Goal: Entertainment & Leisure: Consume media (video, audio)

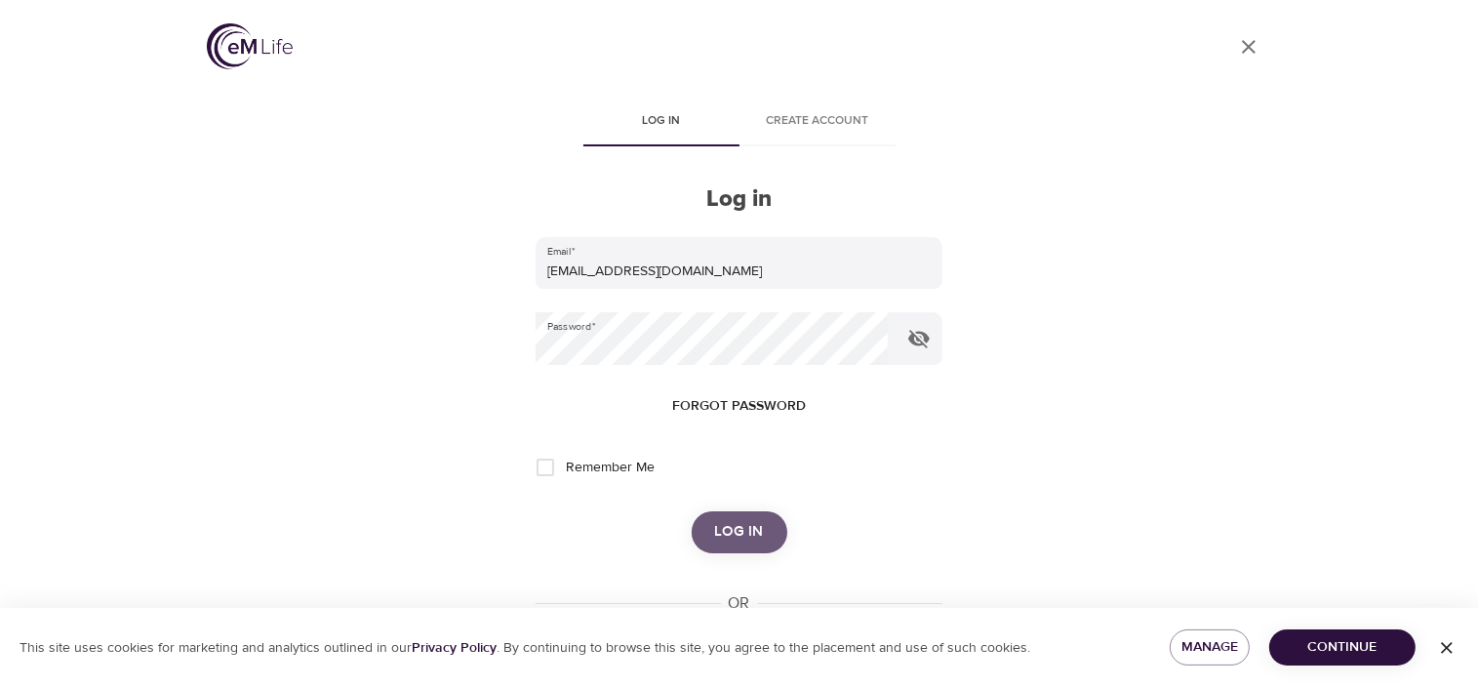
click at [736, 533] on span "Log in" at bounding box center [739, 531] width 49 height 25
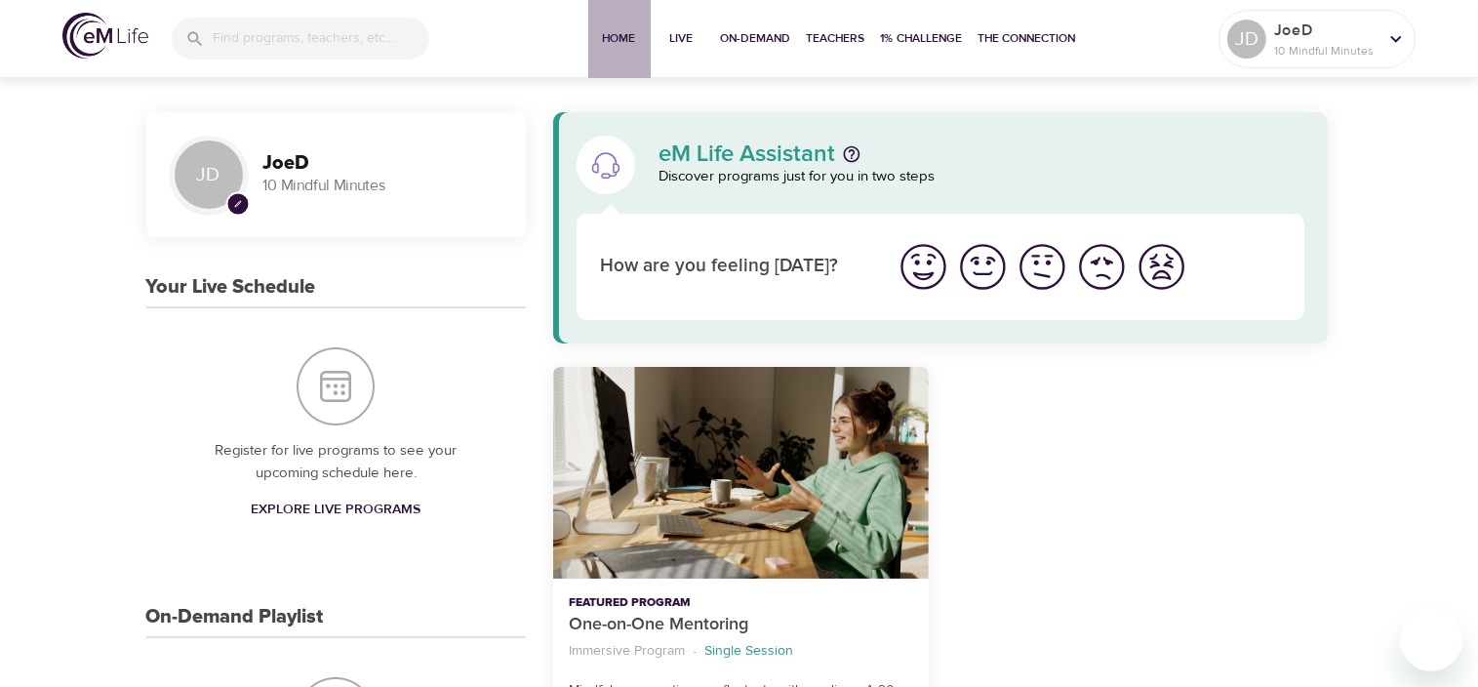
click at [625, 33] on span "Home" at bounding box center [619, 38] width 47 height 20
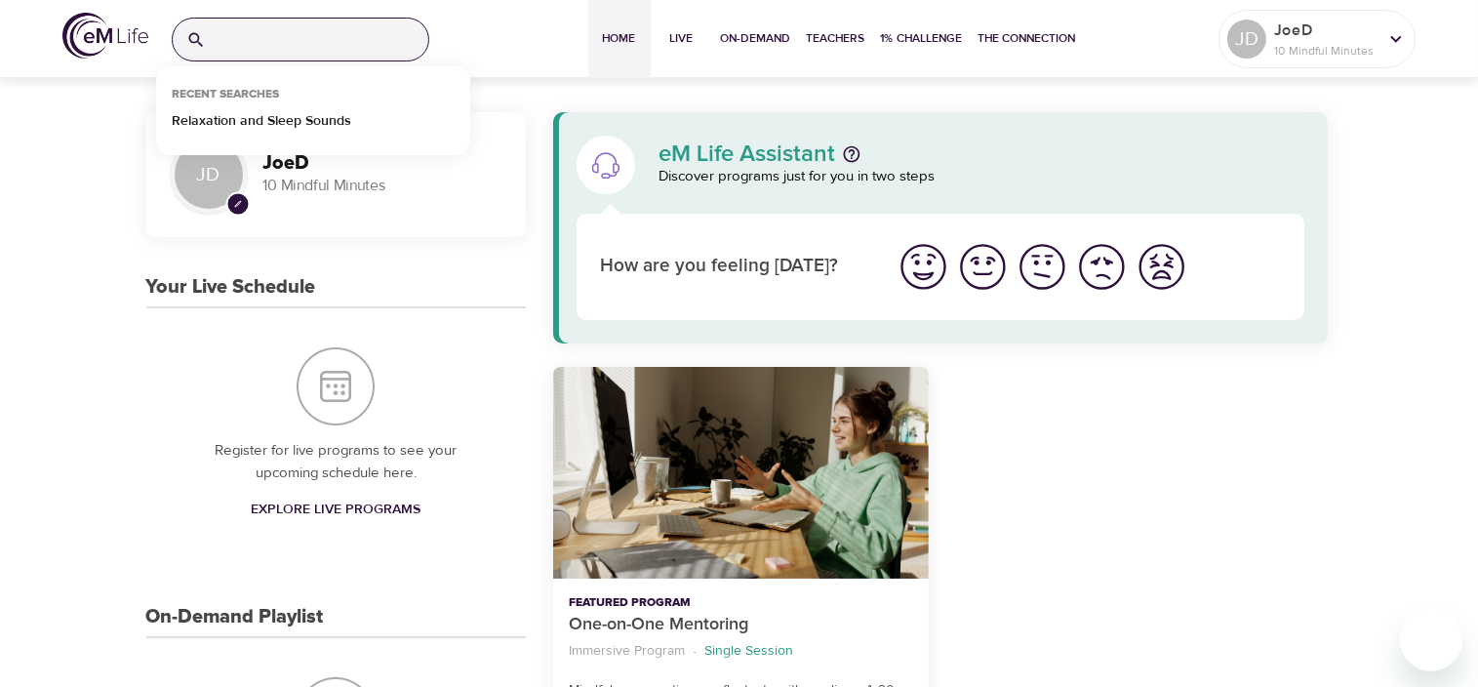
click at [300, 32] on input "search" at bounding box center [321, 40] width 215 height 42
click at [294, 118] on p "Relaxation and Sleep Sounds" at bounding box center [262, 125] width 180 height 28
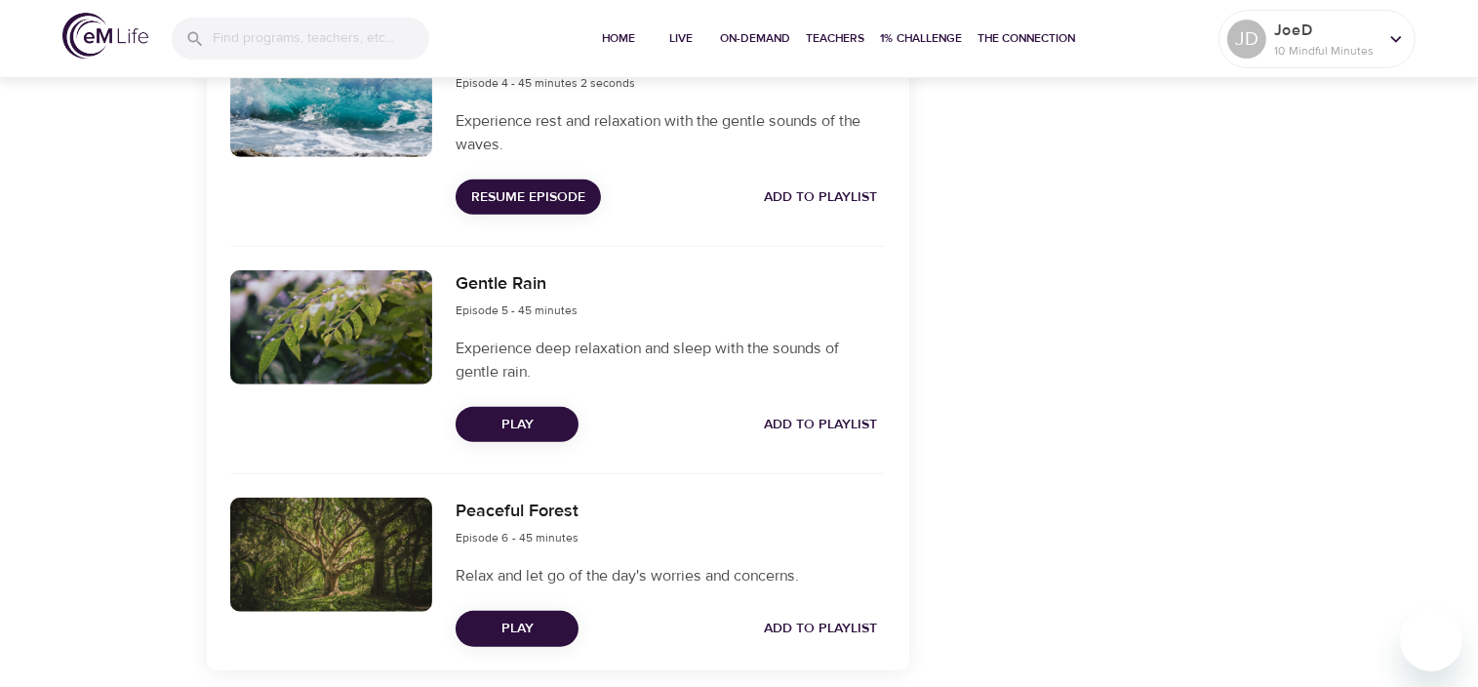
scroll to position [1557, 0]
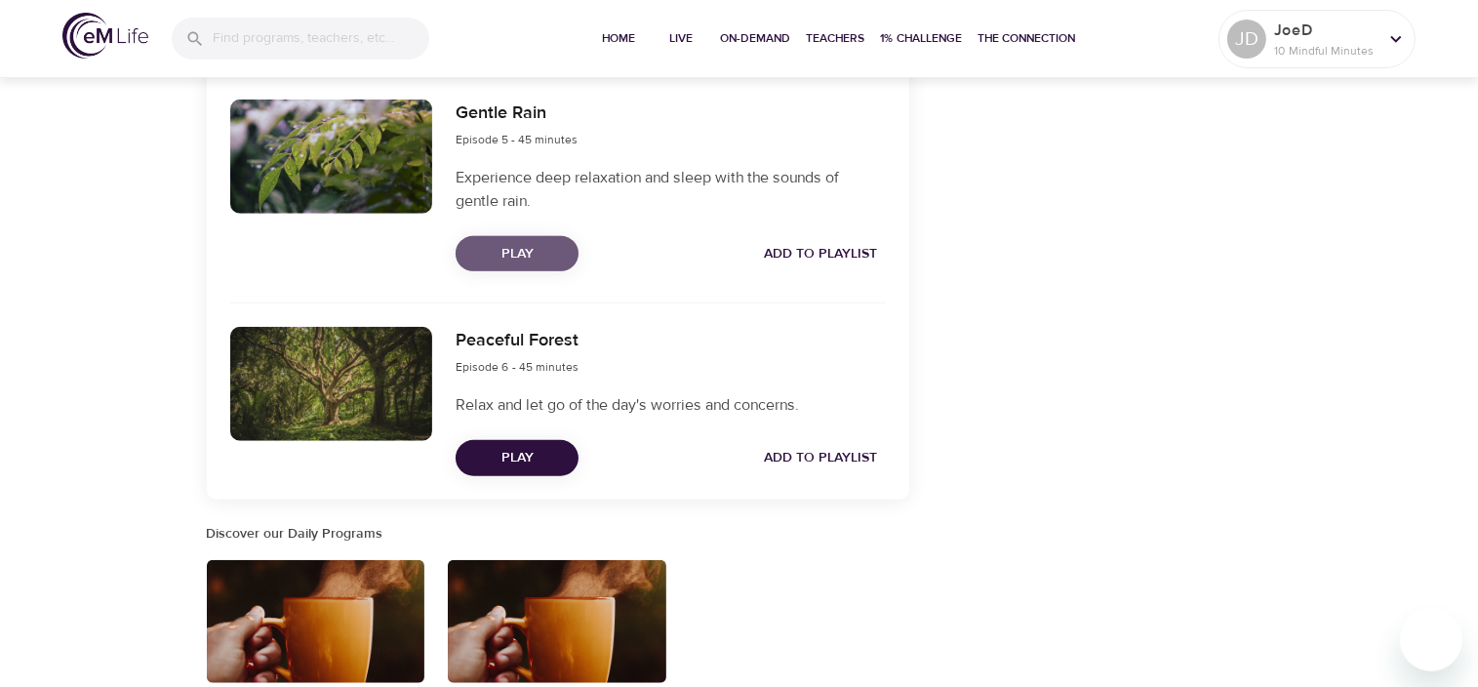
click at [512, 266] on span "Play" at bounding box center [517, 254] width 92 height 24
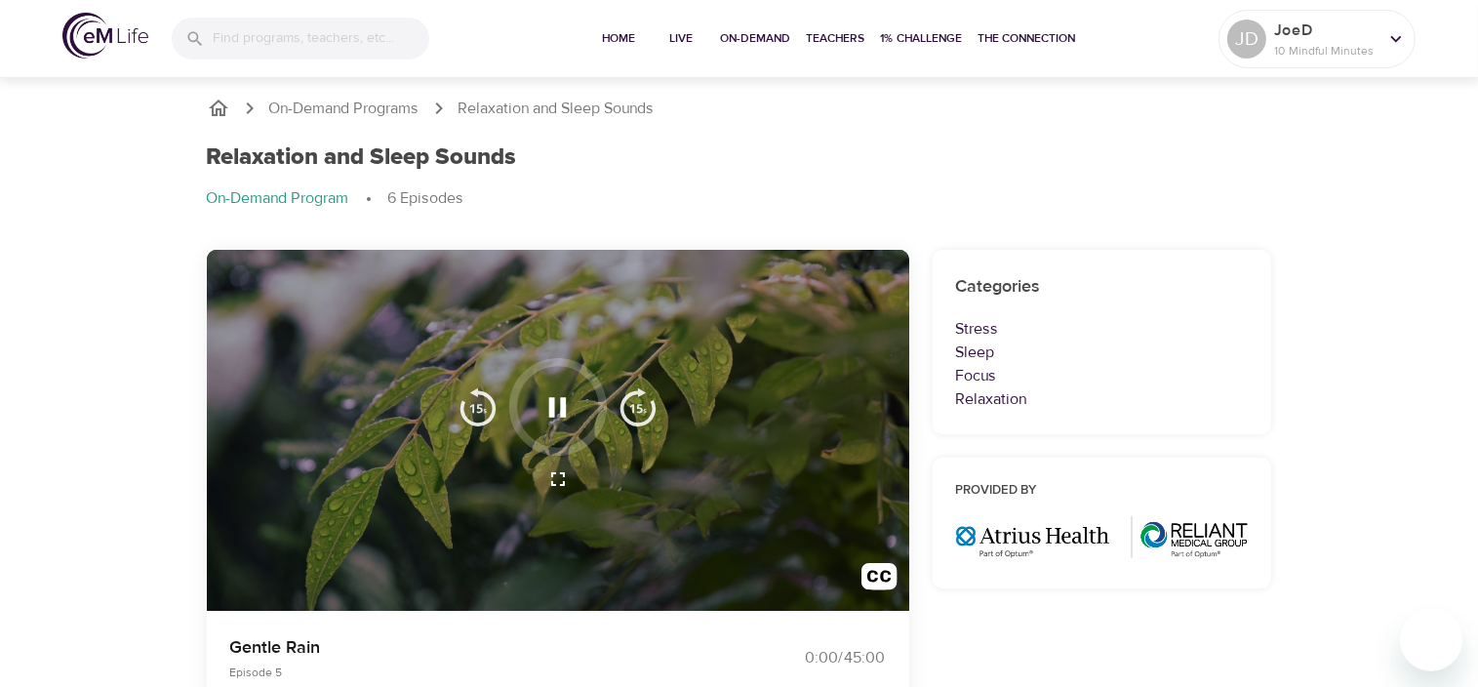
scroll to position [0, 0]
click at [549, 400] on icon "button" at bounding box center [558, 407] width 18 height 20
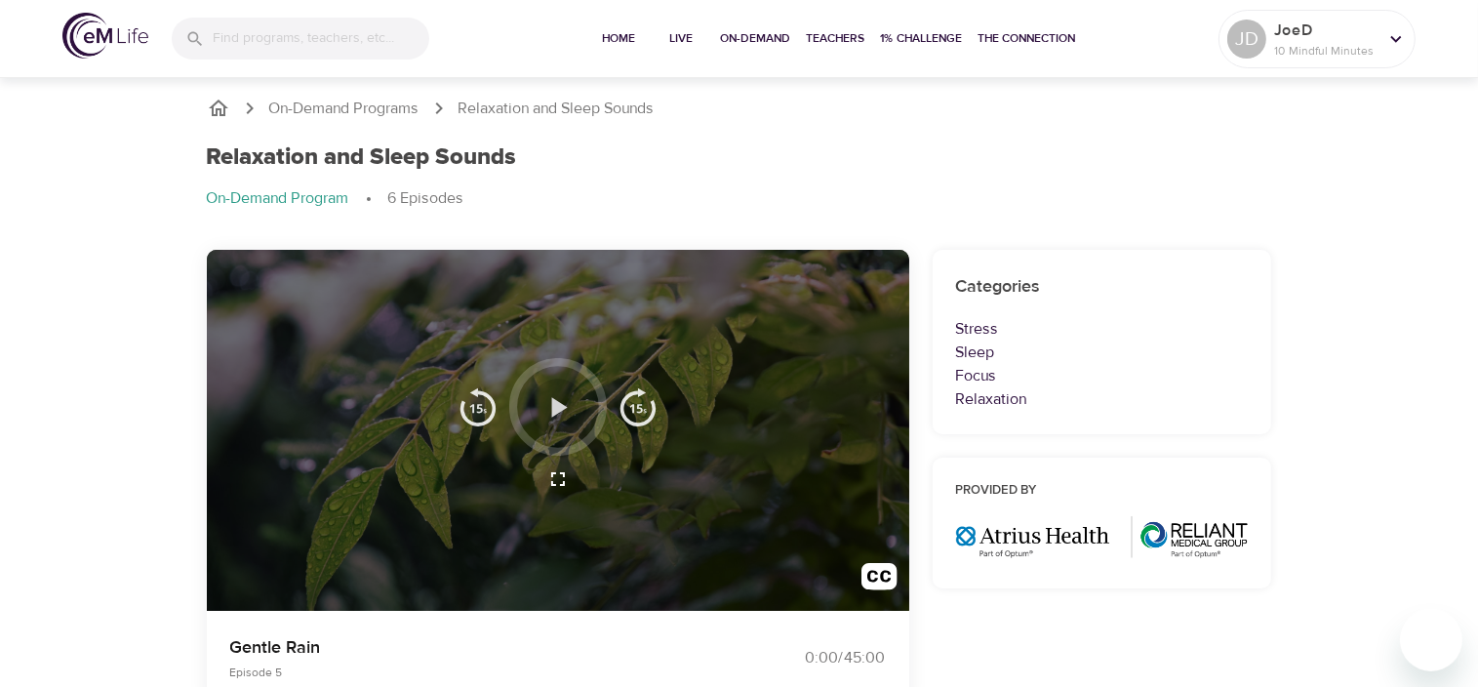
click at [558, 406] on icon "button" at bounding box center [560, 407] width 16 height 20
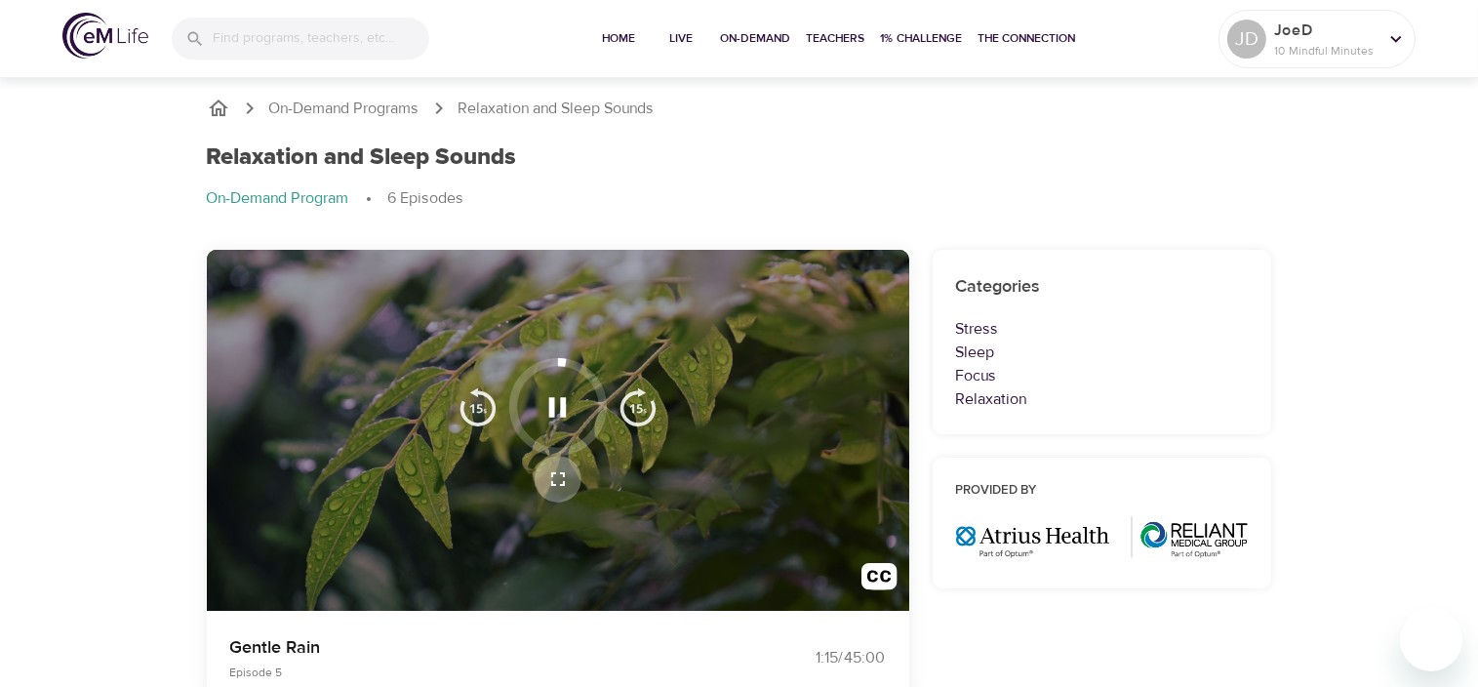
click at [561, 480] on icon "button" at bounding box center [557, 478] width 23 height 23
click at [1321, 37] on p "JoeD" at bounding box center [1325, 30] width 103 height 23
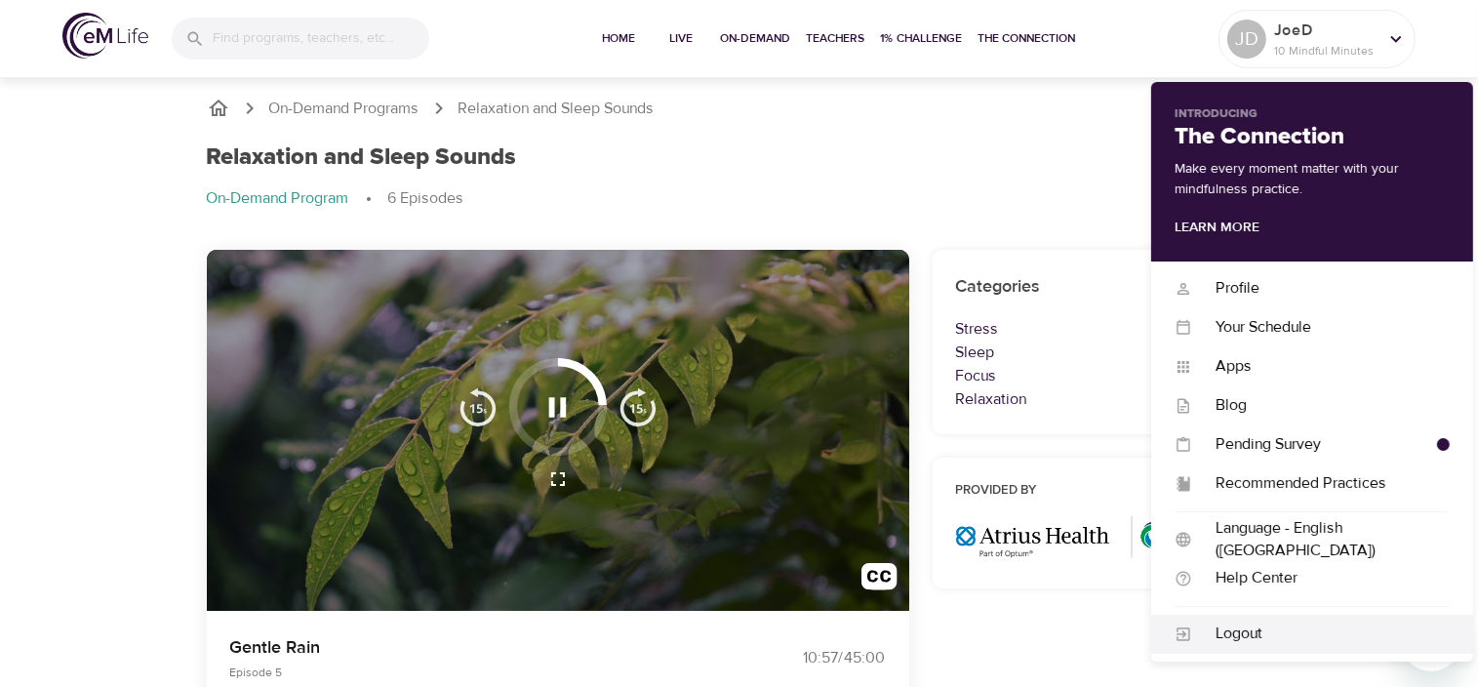
click at [1248, 629] on div "Logout" at bounding box center [1321, 633] width 258 height 22
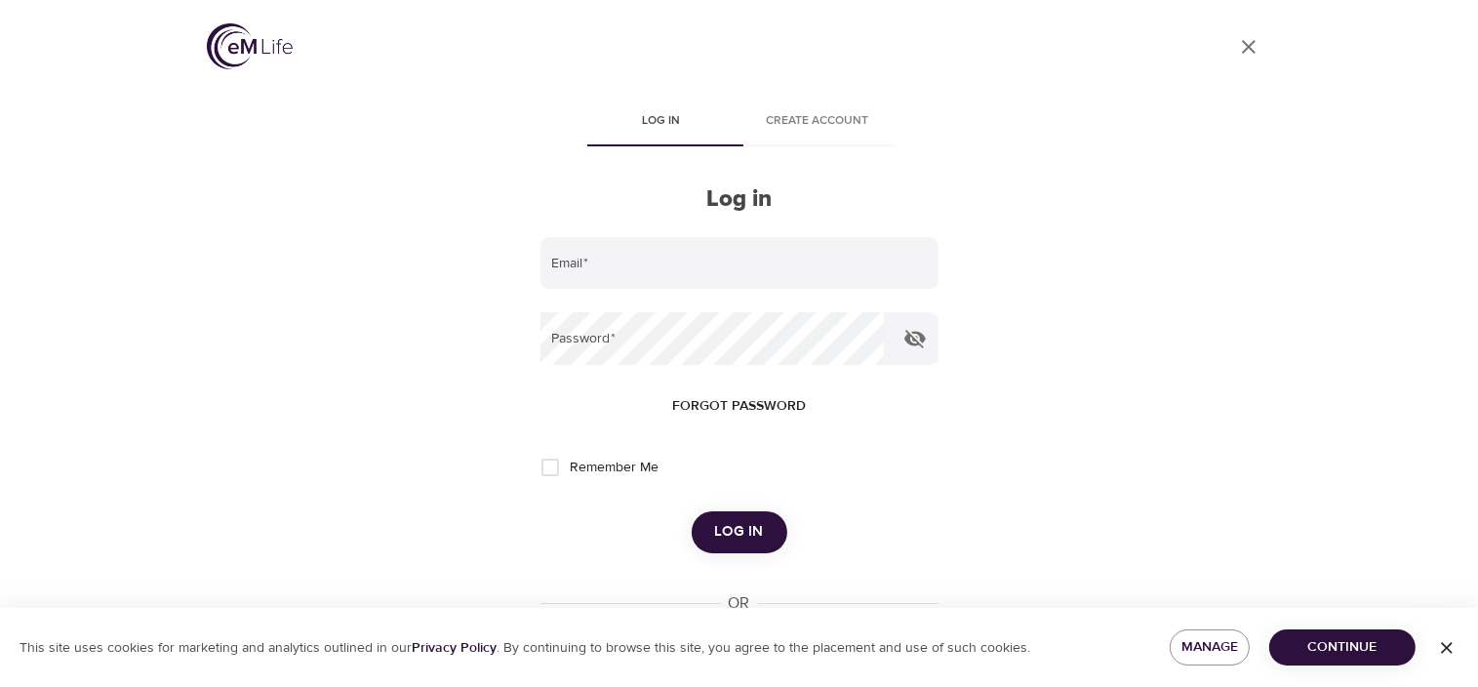
type input "[EMAIL_ADDRESS][DOMAIN_NAME]"
